Goal: Register for event/course

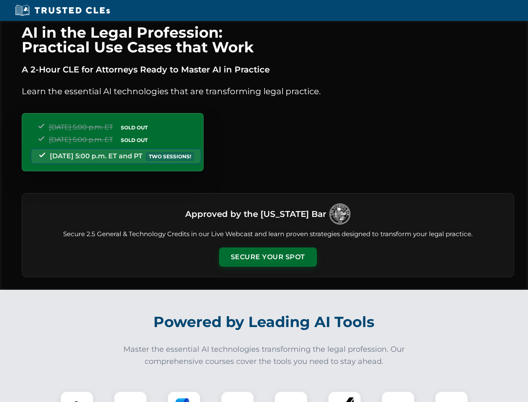
click at [268, 257] on button "Secure Your Spot" at bounding box center [268, 256] width 98 height 19
click at [77, 396] on img at bounding box center [77, 407] width 24 height 24
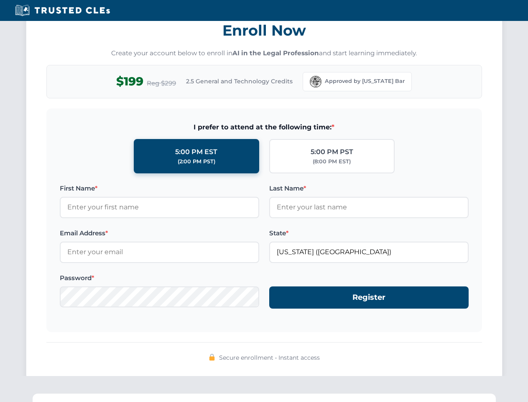
scroll to position [821, 0]
